Goal: Download file/media

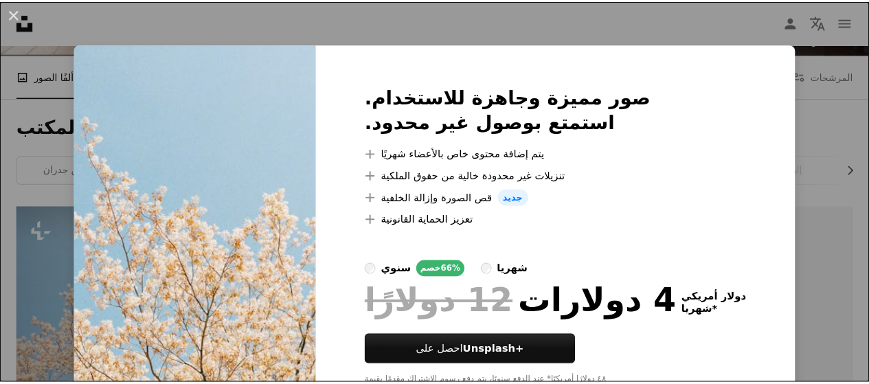
scroll to position [172, 0]
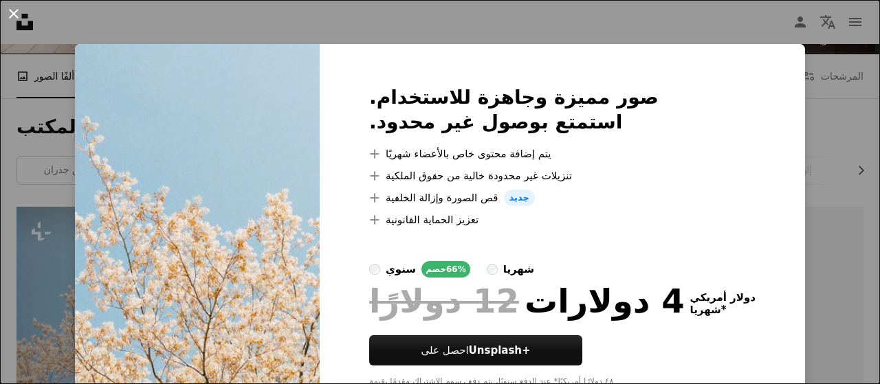
click at [12, 7] on button "An X shape" at bounding box center [13, 13] width 16 height 16
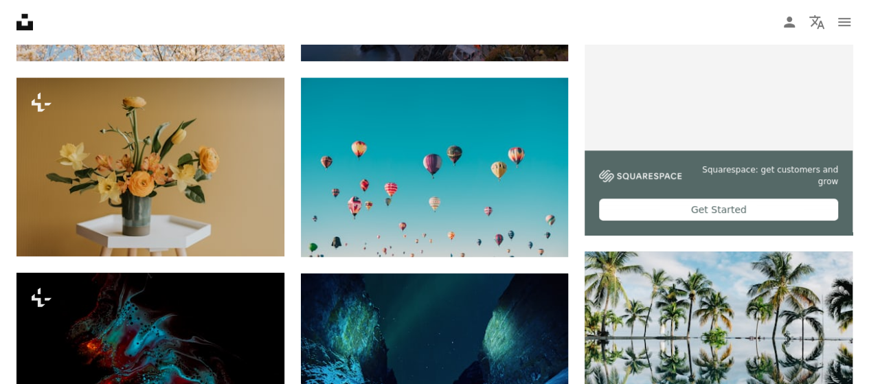
scroll to position [511, 0]
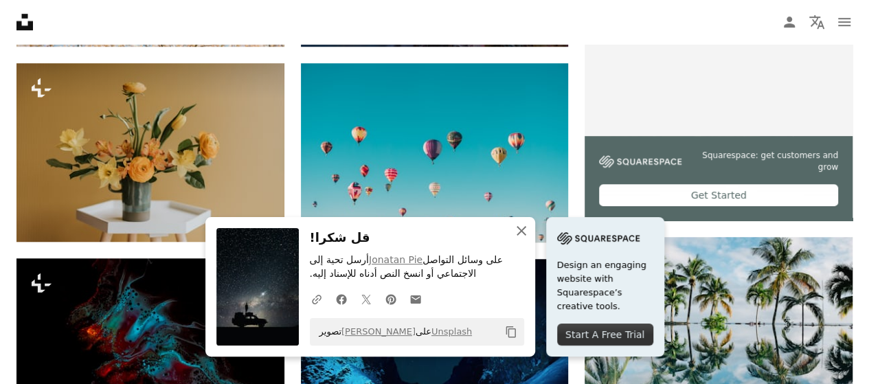
click at [530, 226] on icon "An X shape" at bounding box center [521, 231] width 16 height 16
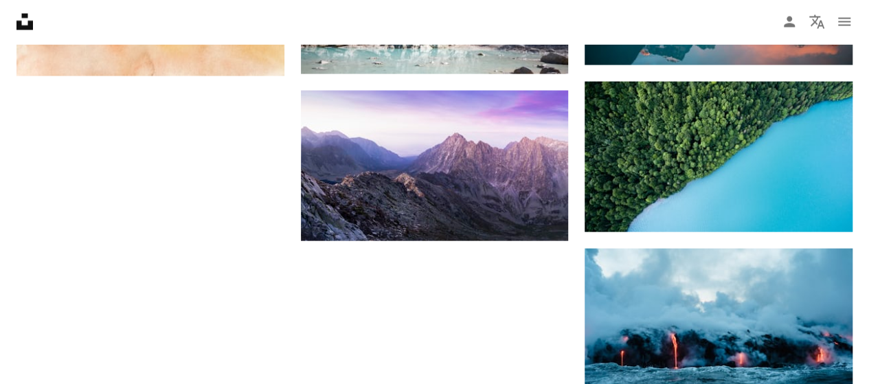
scroll to position [1428, 0]
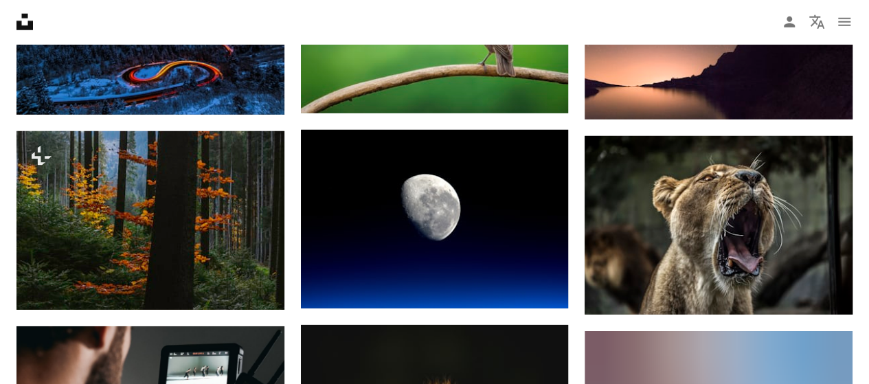
scroll to position [1986, 0]
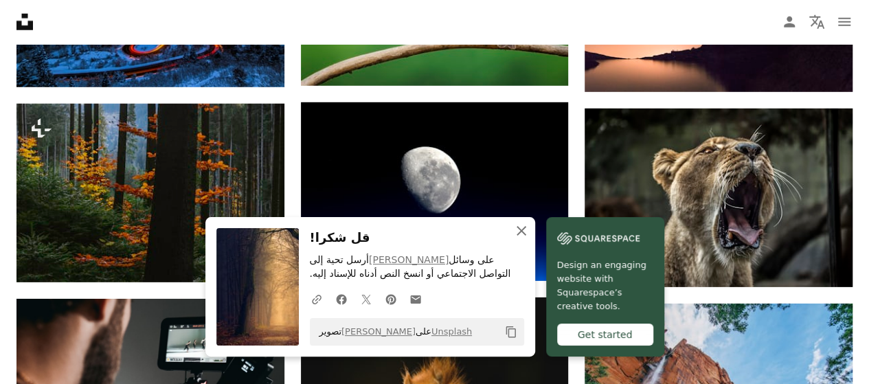
click at [530, 230] on icon "An X shape" at bounding box center [521, 231] width 16 height 16
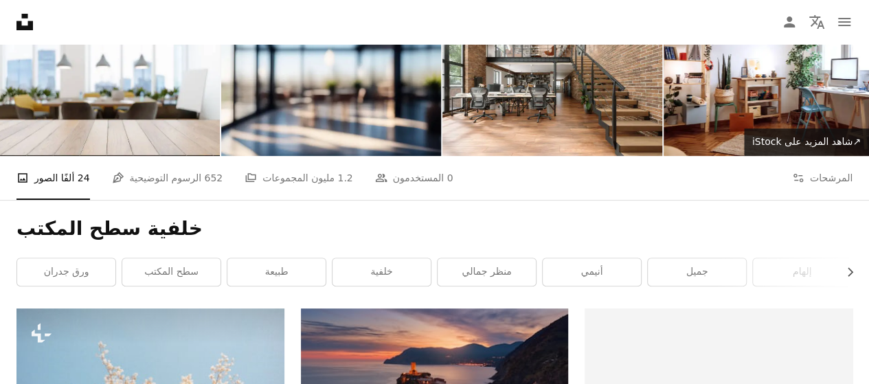
scroll to position [0, 0]
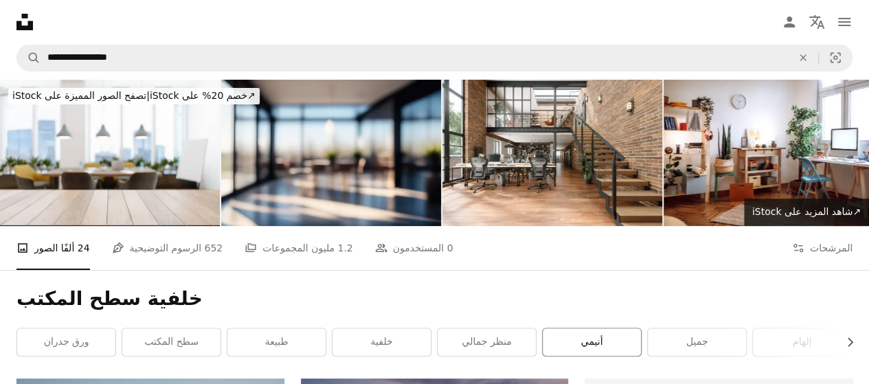
click at [596, 328] on link "أنيمي" at bounding box center [592, 341] width 98 height 27
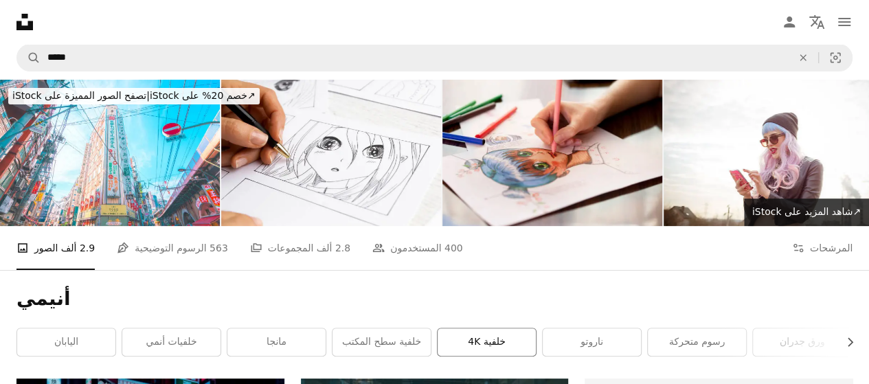
click at [510, 328] on link "خلفية 4K" at bounding box center [487, 341] width 98 height 27
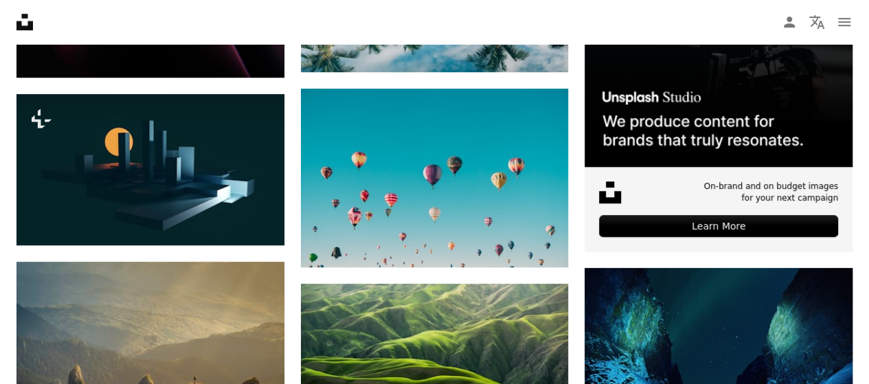
scroll to position [492, 0]
